Goal: Book appointment/travel/reservation

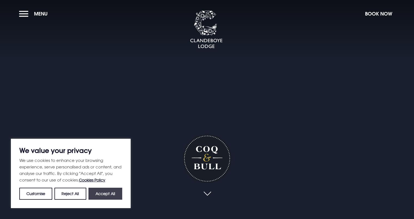
click at [98, 193] on button "Accept All" at bounding box center [105, 194] width 34 height 12
checkbox input "true"
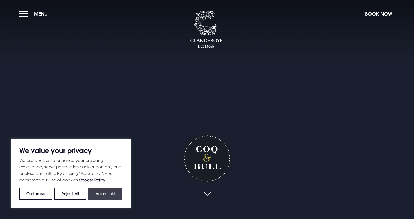
checkbox input "true"
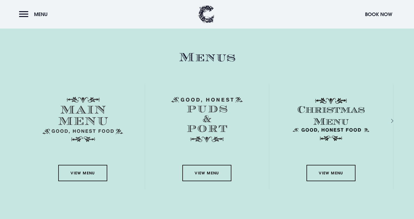
scroll to position [790, 0]
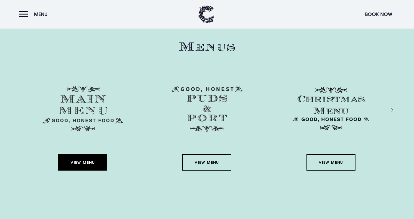
click at [92, 160] on link "View Menu" at bounding box center [82, 162] width 49 height 16
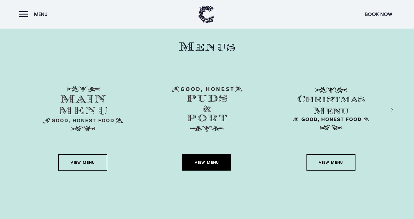
click at [209, 161] on link "View Menu" at bounding box center [206, 162] width 49 height 16
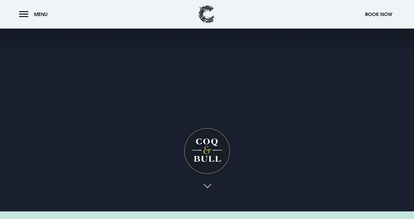
scroll to position [0, 0]
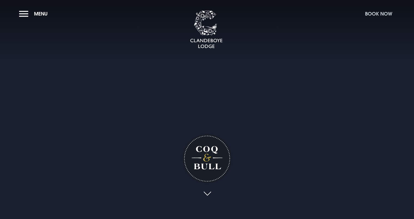
click at [375, 14] on button "Book Now" at bounding box center [378, 14] width 33 height 12
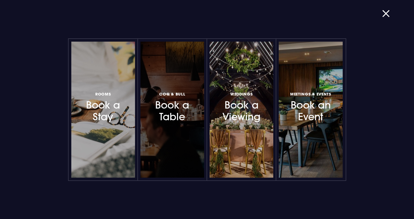
click at [168, 112] on h3 "Coq & Bull Book a Table" at bounding box center [171, 107] width 47 height 32
